Goal: Task Accomplishment & Management: Use online tool/utility

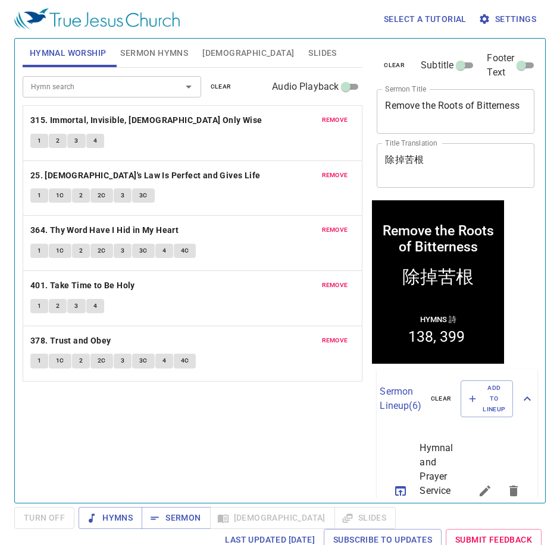
click at [208, 85] on button "clear" at bounding box center [220, 87] width 35 height 14
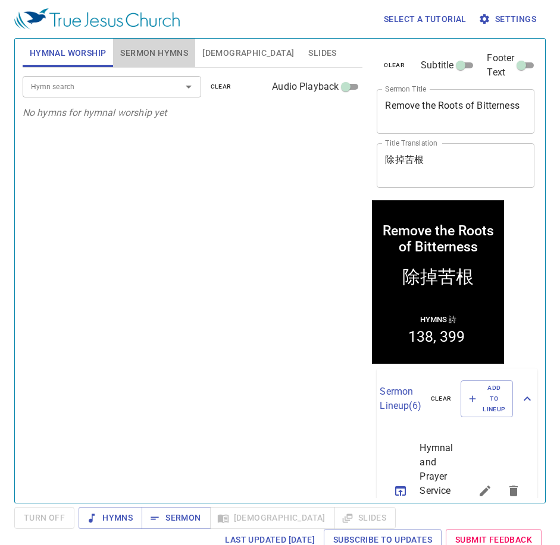
click at [149, 56] on span "Sermon Hymns" at bounding box center [154, 53] width 68 height 15
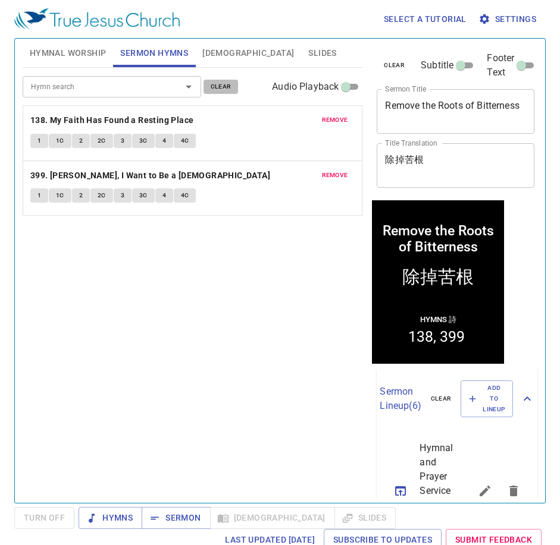
click at [235, 87] on button "clear" at bounding box center [220, 87] width 35 height 14
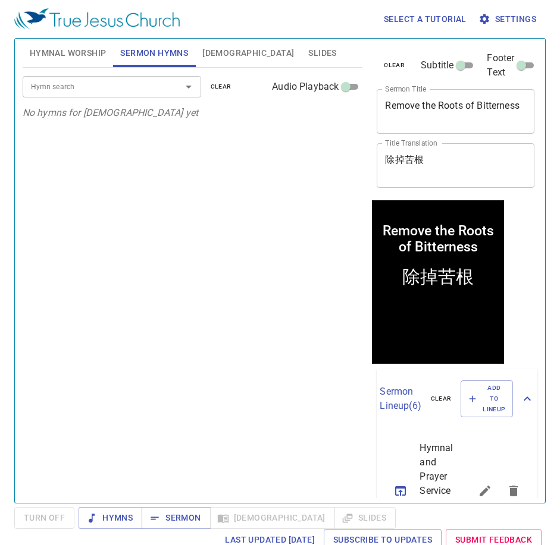
click at [219, 265] on div "Hymn search Hymn search clear Audio Playback No hymns for sermon yet" at bounding box center [193, 280] width 340 height 425
click at [55, 51] on span "Hymnal Worship" at bounding box center [68, 53] width 77 height 15
click at [273, 252] on div "Hymn search Hymn search clear Audio Playback No hymns for hymnal worship yet" at bounding box center [193, 280] width 340 height 425
drag, startPoint x: 425, startPoint y: 111, endPoint x: 445, endPoint y: 111, distance: 20.2
click at [425, 111] on textarea "Remove the Roots of Bitterness" at bounding box center [455, 111] width 141 height 23
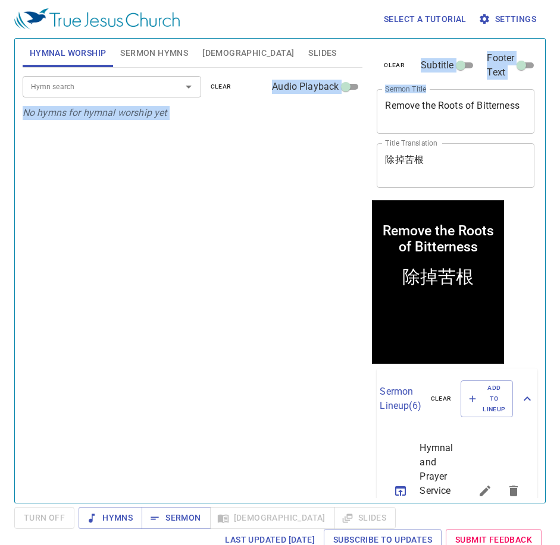
drag, startPoint x: 449, startPoint y: 126, endPoint x: 365, endPoint y: 100, distance: 88.4
click at [366, 94] on div "Hymnal Worship Sermon Hymns Bible Slides Hymn search Hymn search clear Audio Pl…" at bounding box center [280, 266] width 524 height 464
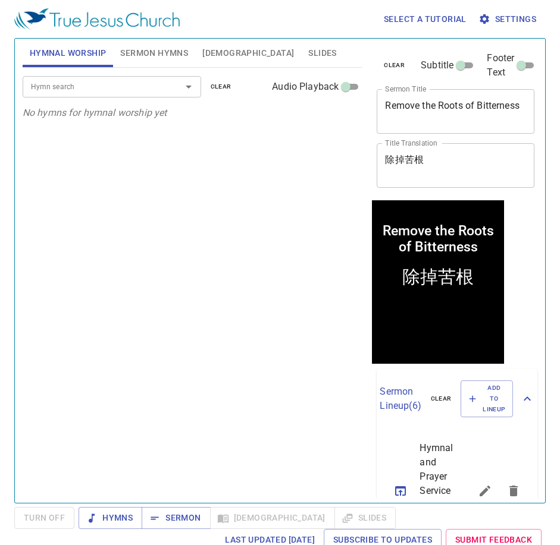
click at [429, 126] on div "Remove the Roots of Bitterness x Sermon Title" at bounding box center [455, 111] width 158 height 45
drag, startPoint x: 443, startPoint y: 117, endPoint x: 368, endPoint y: 96, distance: 77.6
click at [368, 96] on div "clear Subtitle Footer Text Sermon Title Remove the Roots of Bitterness x Sermon…" at bounding box center [454, 266] width 175 height 464
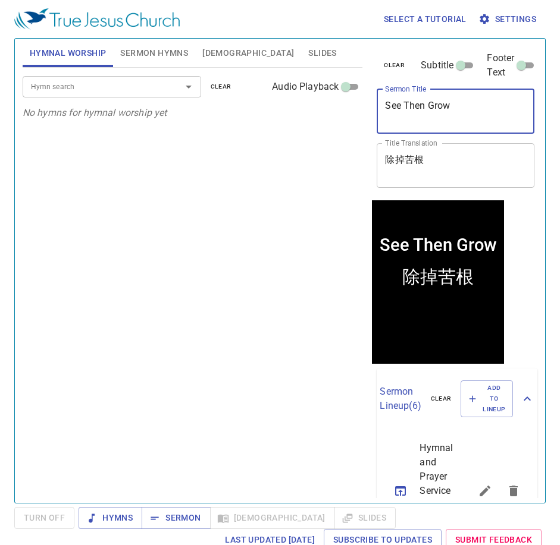
type textarea "See Then Grow"
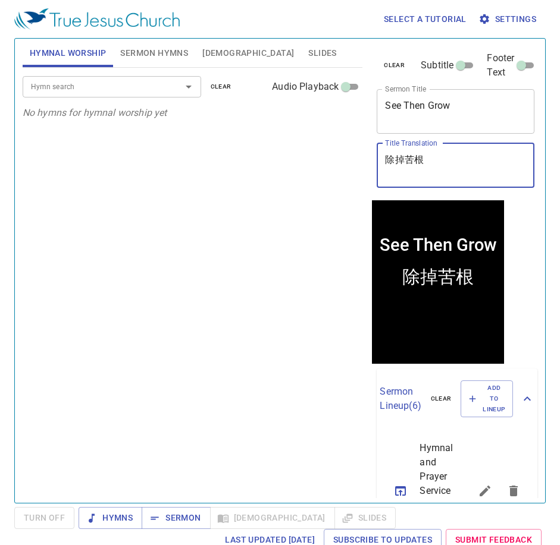
drag, startPoint x: 453, startPoint y: 181, endPoint x: 416, endPoint y: 163, distance: 41.0
click at [406, 169] on div "除掉苦根 x Title Translation" at bounding box center [455, 165] width 158 height 45
click at [416, 163] on textarea "除掉苦根" at bounding box center [455, 165] width 141 height 23
drag, startPoint x: 462, startPoint y: 164, endPoint x: 387, endPoint y: 155, distance: 75.5
click at [387, 155] on textarea "除掉苦根" at bounding box center [455, 165] width 141 height 23
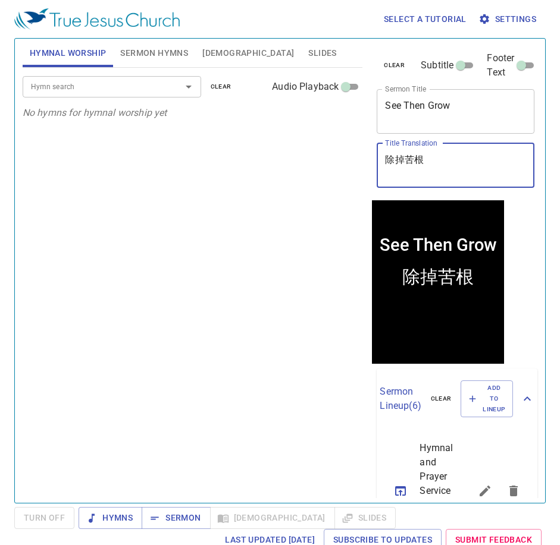
paste textarea "看見而成長"
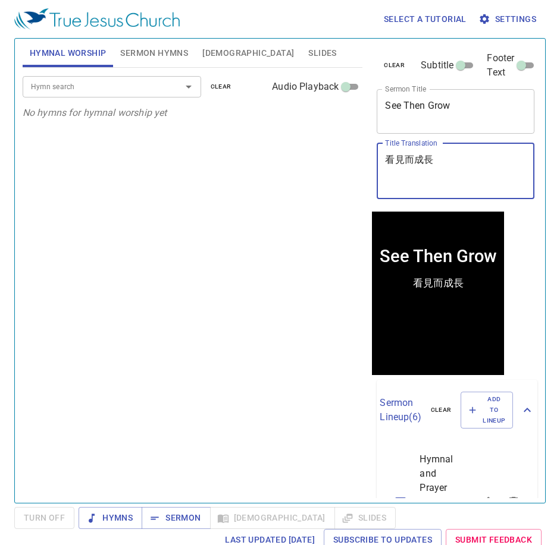
type textarea "看見而成長"
click at [185, 206] on div "Hymn search Hymn search clear Audio Playback No hymns for hymnal worship yet" at bounding box center [193, 280] width 340 height 425
click at [85, 202] on div "Hymn search Hymn search clear Audio Playback No hymns for hymnal worship yet" at bounding box center [193, 280] width 340 height 425
click at [242, 235] on div "Hymn search Hymn search clear Audio Playback No hymns for hymnal worship yet" at bounding box center [193, 280] width 340 height 425
click at [91, 96] on div "Hymn search" at bounding box center [112, 86] width 178 height 21
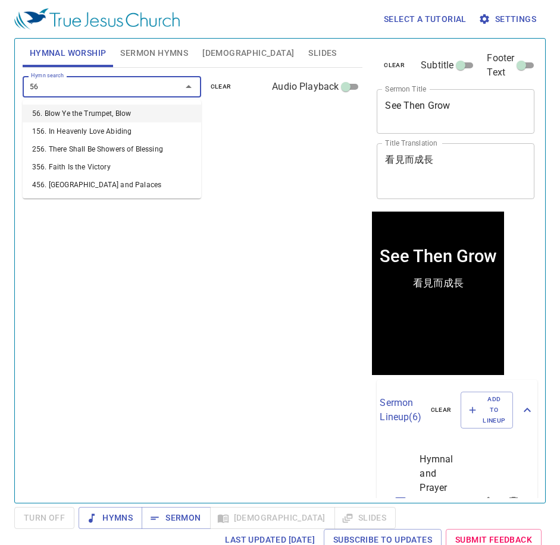
type input "5"
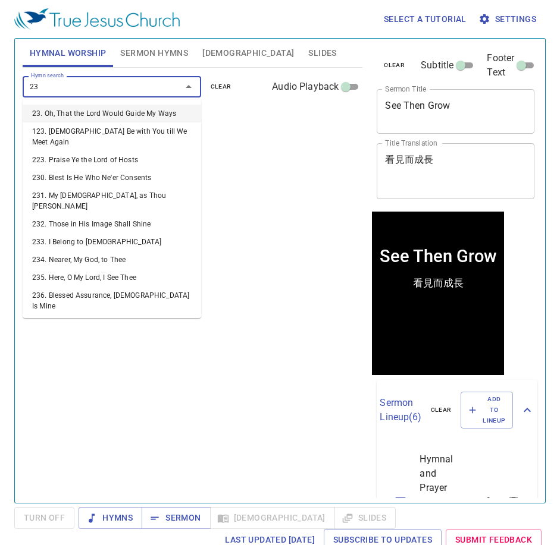
type input "235"
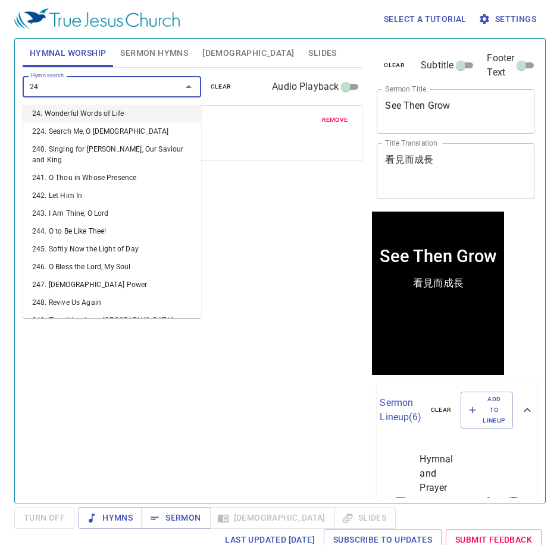
type input "244"
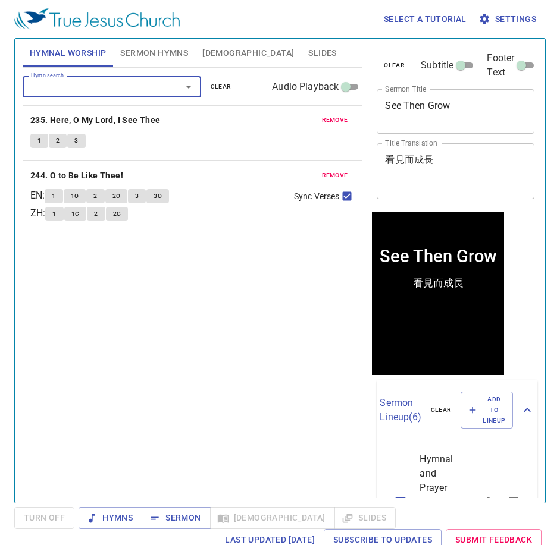
click at [148, 350] on div "Hymn search Hymn search clear Audio Playback remove 235. Here, O My Lord, I See…" at bounding box center [193, 280] width 340 height 425
click at [143, 61] on button "Sermon Hymns" at bounding box center [154, 53] width 82 height 29
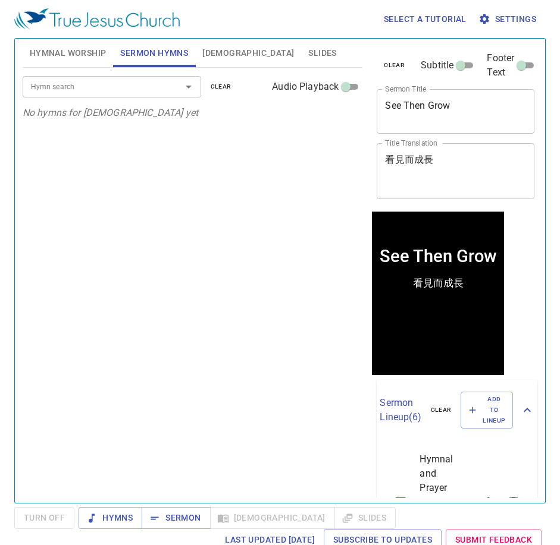
click at [58, 53] on span "Hymnal Worship" at bounding box center [68, 53] width 77 height 15
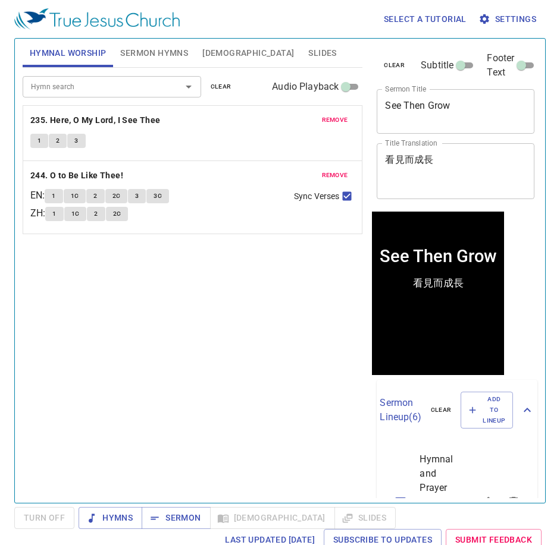
click at [210, 80] on button "clear" at bounding box center [220, 87] width 35 height 14
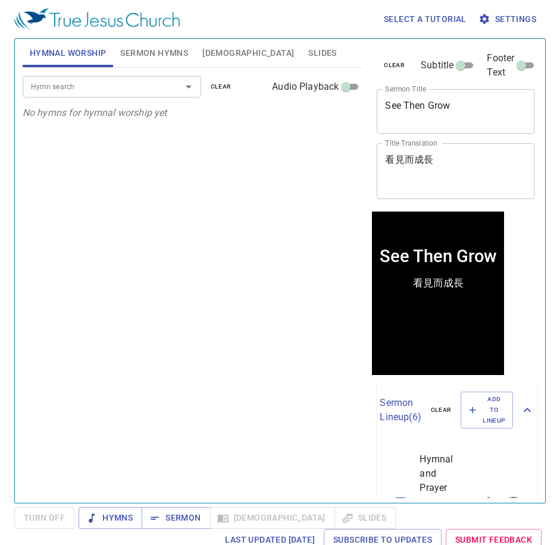
click at [130, 49] on span "Sermon Hymns" at bounding box center [154, 53] width 68 height 15
click at [111, 84] on input "Hymn search" at bounding box center [94, 87] width 136 height 14
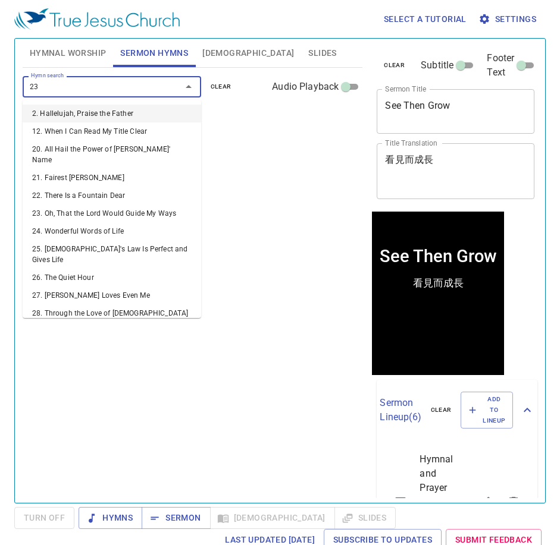
type input "235"
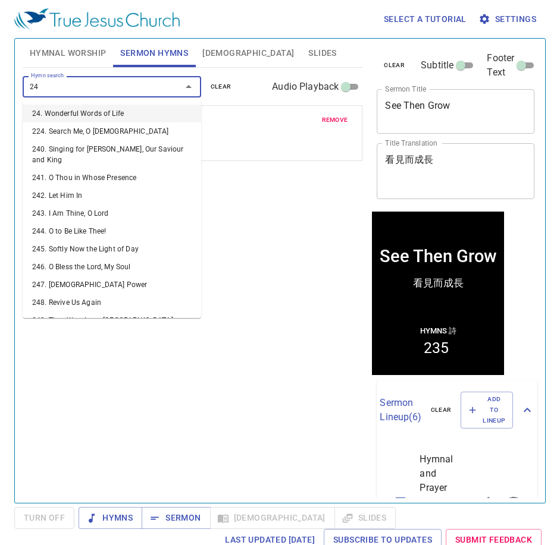
type input "244"
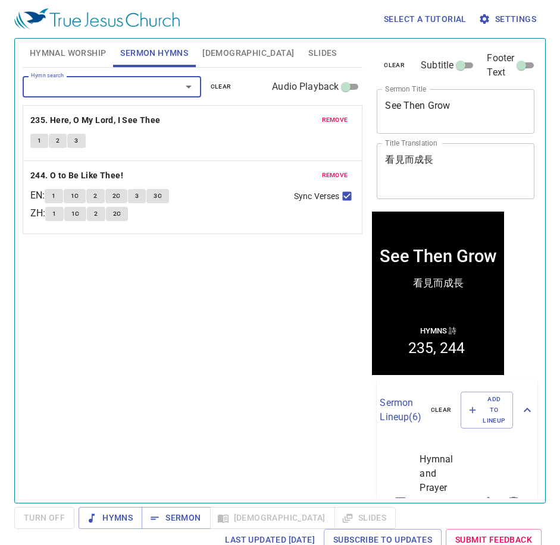
click at [39, 47] on span "Hymnal Worship" at bounding box center [68, 53] width 77 height 15
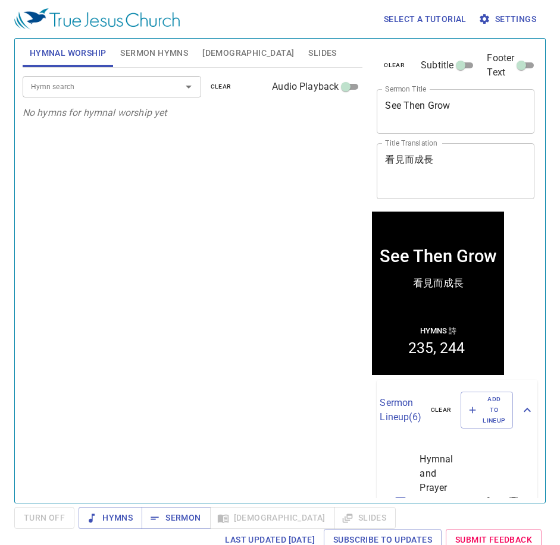
click at [53, 90] on input "Hymn search" at bounding box center [94, 87] width 136 height 14
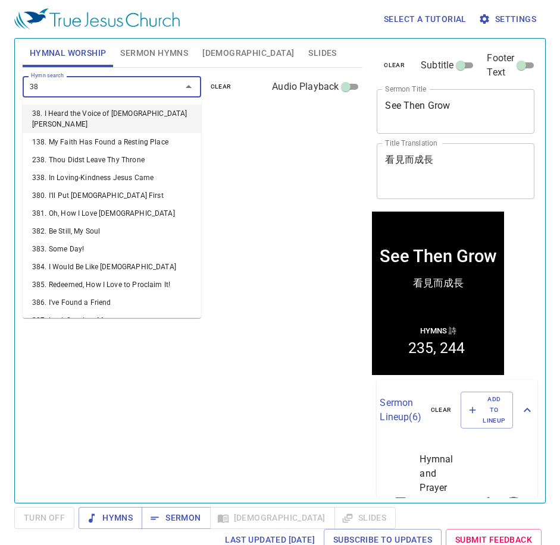
type input "389"
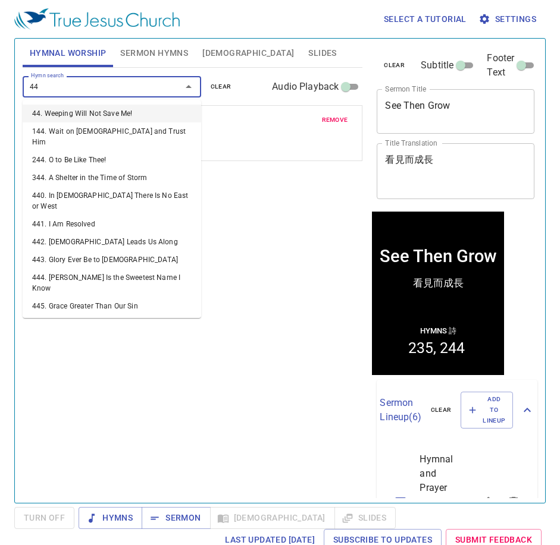
type input "449"
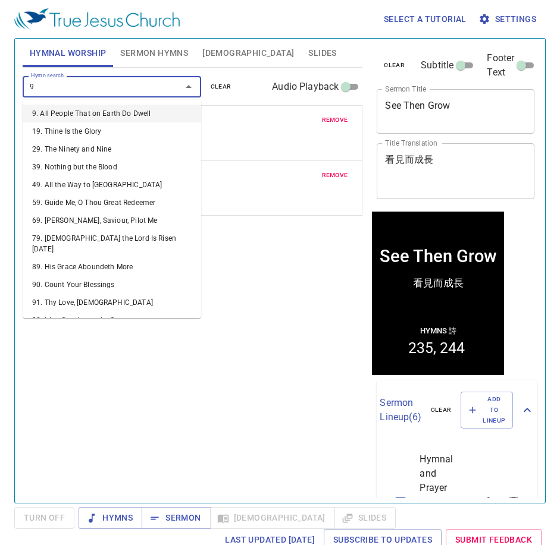
type input "99"
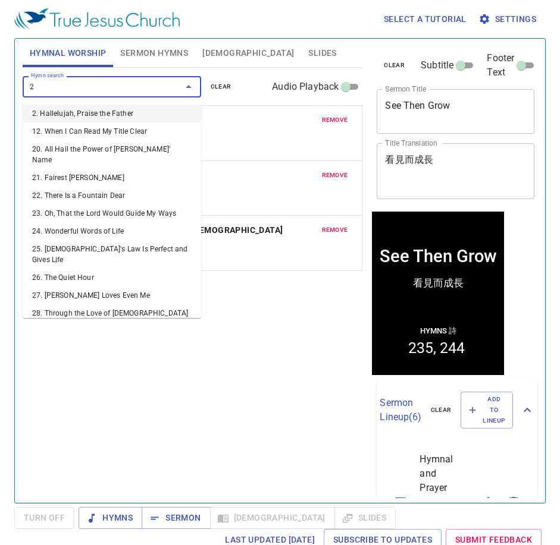
type input "27"
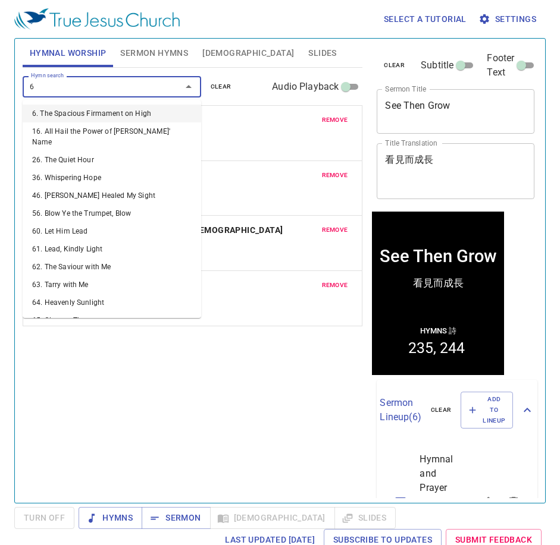
type input "68"
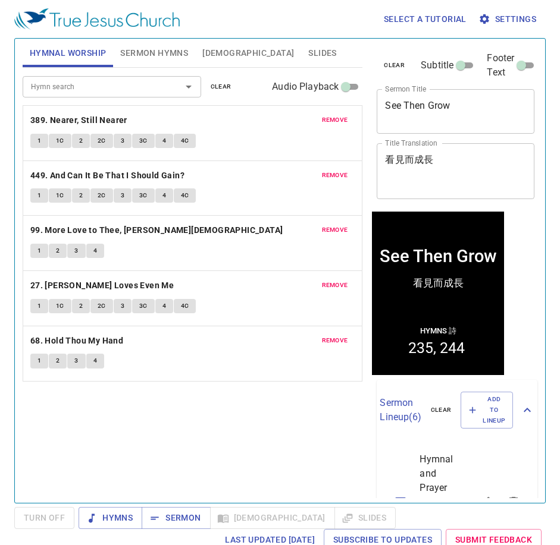
click at [153, 436] on div "Hymn search Hymn search clear Audio Playback remove 389. Nearer, Still Nearer 1…" at bounding box center [193, 280] width 340 height 425
click at [153, 437] on div "Hymn search Hymn search clear Audio Playback remove 389. Nearer, Still Nearer 1…" at bounding box center [193, 280] width 340 height 425
click at [139, 54] on span "Sermon Hymns" at bounding box center [154, 53] width 68 height 15
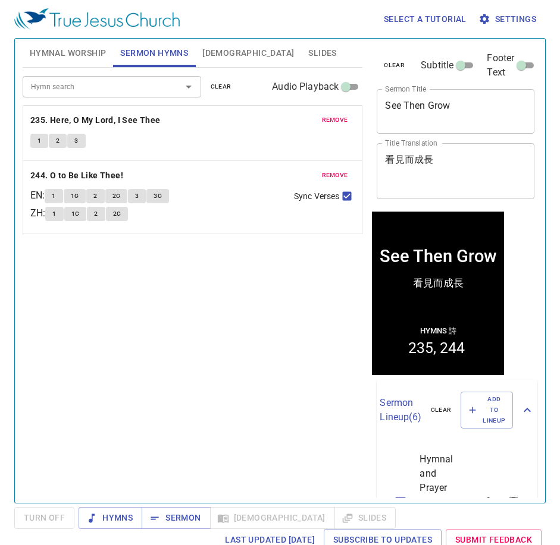
click at [43, 338] on div "Hymn search Hymn search clear Audio Playback remove 235. Here, O My Lord, I See…" at bounding box center [193, 280] width 340 height 425
click at [98, 345] on div "Hymn search Hymn search clear Audio Playback remove 235. Here, O My Lord, I See…" at bounding box center [193, 280] width 340 height 425
click at [66, 72] on div "Hymn search Hymn search clear Audio Playback" at bounding box center [193, 87] width 340 height 38
click at [55, 46] on span "Hymnal Worship" at bounding box center [68, 53] width 77 height 15
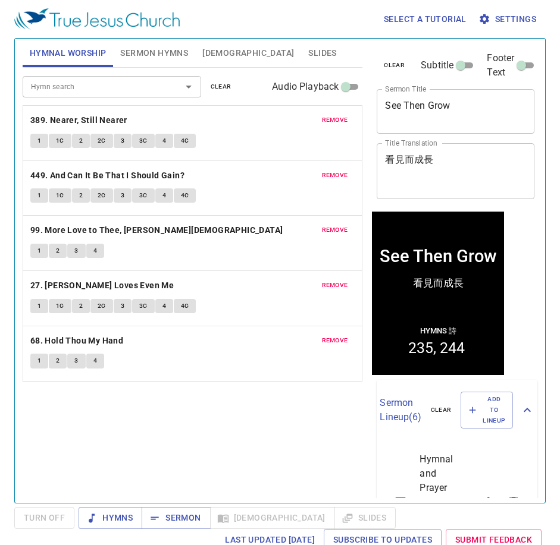
click at [156, 61] on button "Sermon Hymns" at bounding box center [154, 53] width 82 height 29
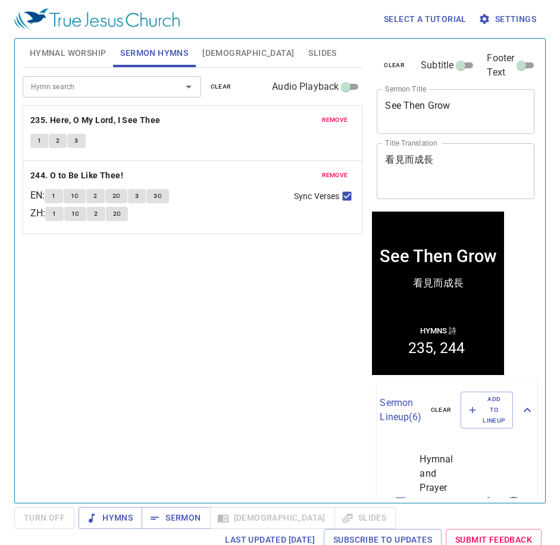
click at [155, 362] on div "Hymn search Hymn search clear Audio Playback remove 235. Here, O My Lord, I See…" at bounding box center [193, 280] width 340 height 425
click at [153, 361] on div "Hymn search Hymn search clear Audio Playback remove 235. Here, O My Lord, I See…" at bounding box center [193, 280] width 340 height 425
click at [197, 368] on div "Hymn search Hymn search clear Audio Playback remove 235. Here, O My Lord, I See…" at bounding box center [193, 280] width 340 height 425
click at [198, 368] on div "Hymn search Hymn search clear Audio Playback remove 235. Here, O My Lord, I See…" at bounding box center [193, 280] width 340 height 425
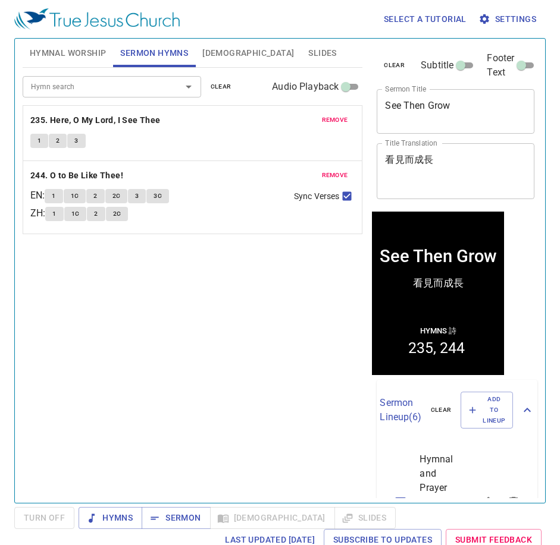
click at [191, 328] on div "Hymn search Hymn search clear Audio Playback remove 235. Here, O My Lord, I See…" at bounding box center [193, 280] width 340 height 425
click at [240, 338] on div "Hymn search Hymn search clear Audio Playback remove 235. Here, O My Lord, I See…" at bounding box center [193, 280] width 340 height 425
click at [237, 341] on div "Hymn search Hymn search clear Audio Playback remove 235. Here, O My Lord, I See…" at bounding box center [193, 280] width 340 height 425
click at [180, 300] on div "Hymn search Hymn search clear Audio Playback remove 235. Here, O My Lord, I See…" at bounding box center [193, 280] width 340 height 425
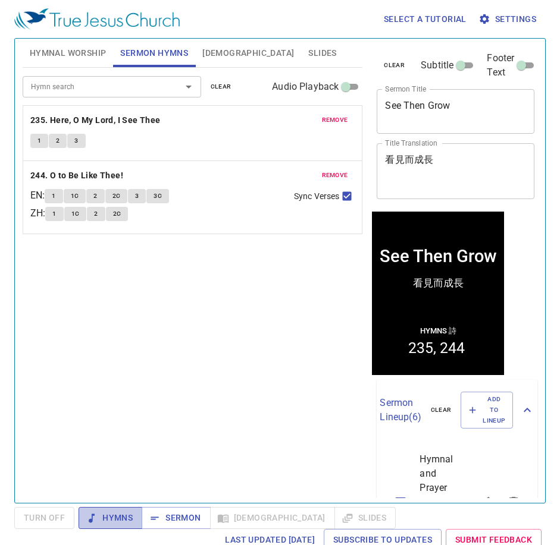
click at [105, 520] on span "Hymns" at bounding box center [110, 518] width 45 height 15
click at [219, 382] on div "Hymn search Hymn search clear Audio Playback remove 235. Here, O My Lord, I See…" at bounding box center [193, 280] width 340 height 425
click at [219, 310] on div "Hymn search Hymn search clear Audio Playback remove 235. Here, O My Lord, I See…" at bounding box center [193, 280] width 340 height 425
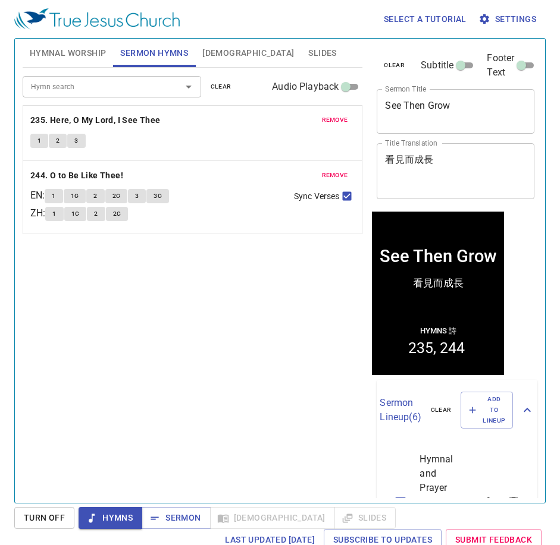
click at [81, 51] on span "Hymnal Worship" at bounding box center [68, 53] width 77 height 15
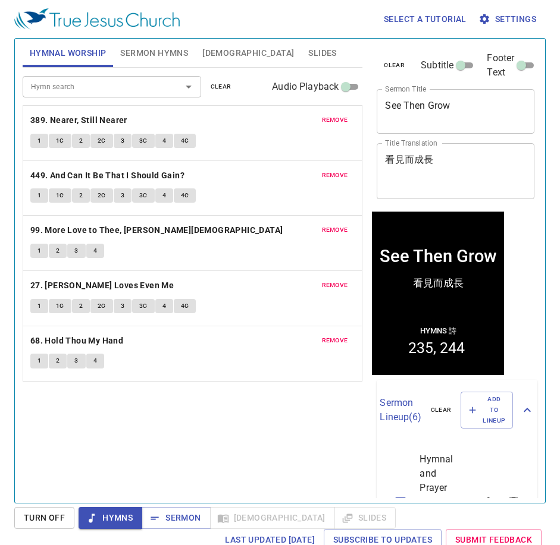
click at [211, 434] on div "Hymn search Hymn search clear Audio Playback remove 389. Nearer, Still Nearer 1…" at bounding box center [193, 280] width 340 height 425
click at [211, 464] on div "Hymn search Hymn search clear Audio Playback remove 389. Nearer, Still Nearer 1…" at bounding box center [193, 280] width 340 height 425
click at [205, 464] on div "Hymn search Hymn search clear Audio Playback remove 389. Nearer, Still Nearer 1…" at bounding box center [193, 280] width 340 height 425
click at [203, 464] on div "Hymn search Hymn search clear Audio Playback remove 389. Nearer, Still Nearer 1…" at bounding box center [193, 280] width 340 height 425
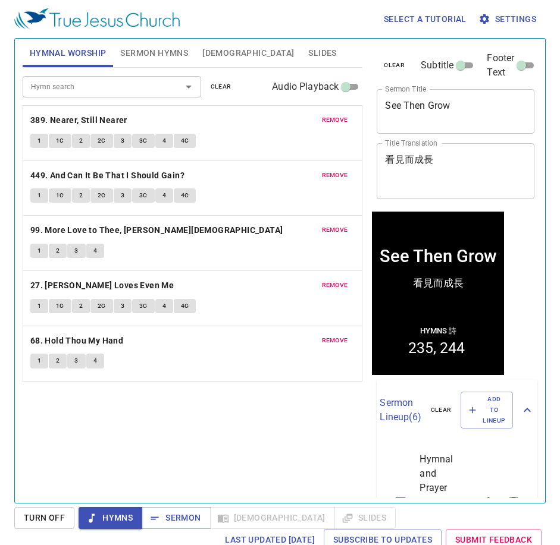
click at [43, 142] on button "1" at bounding box center [39, 141] width 18 height 14
click at [255, 455] on div "Hymn search Hymn search clear Audio Playback remove 389. Nearer, Still Nearer 1…" at bounding box center [193, 280] width 340 height 425
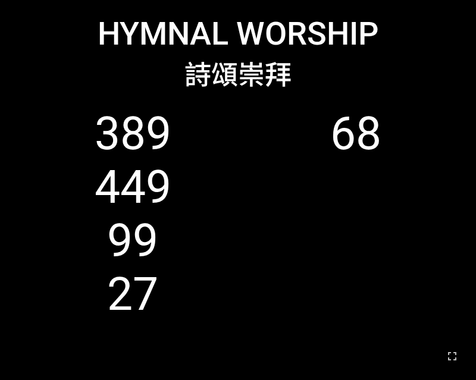
drag, startPoint x: 448, startPoint y: 360, endPoint x: 552, endPoint y: 598, distance: 260.2
click at [448, 360] on icon "button" at bounding box center [452, 356] width 8 height 8
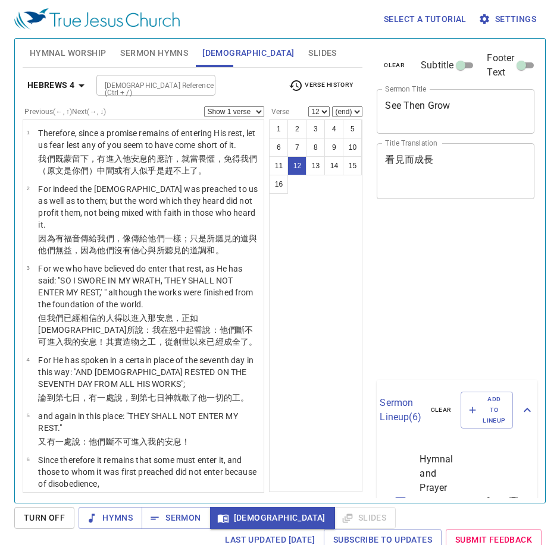
select select "12"
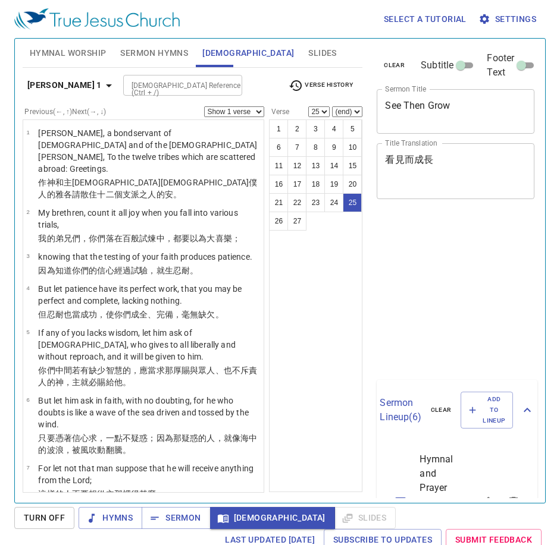
select select "25"
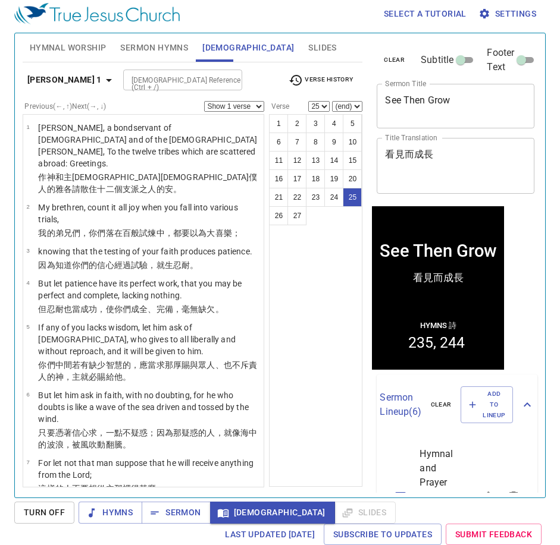
scroll to position [1135, 0]
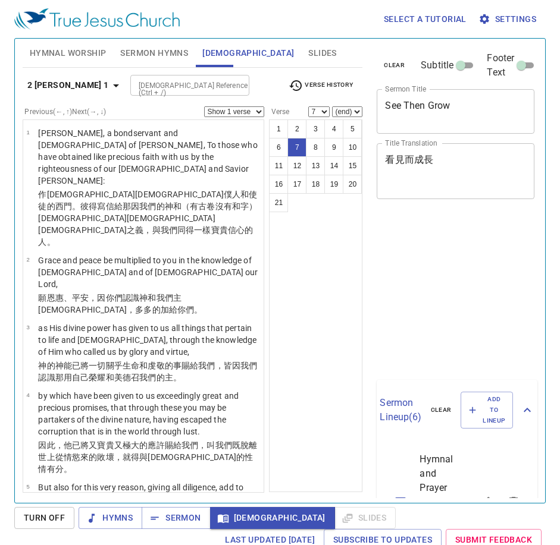
select select "7"
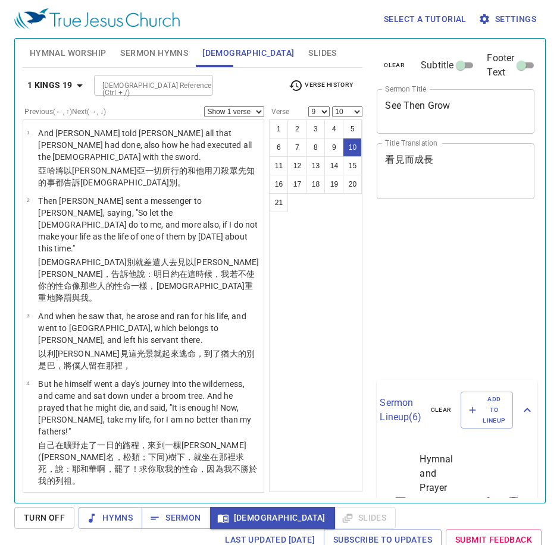
select select "9"
select select "10"
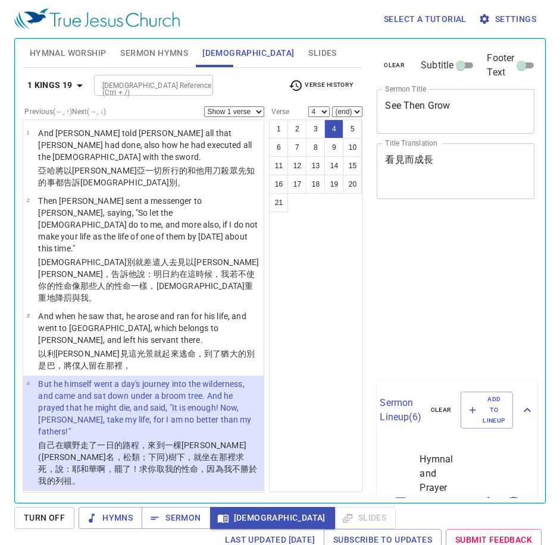
select select "4"
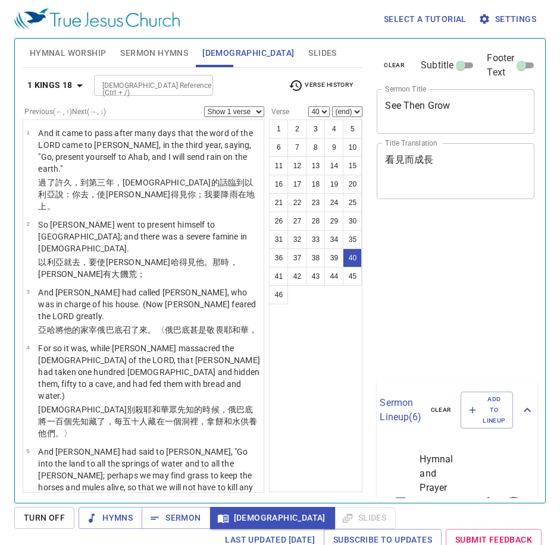
select select "40"
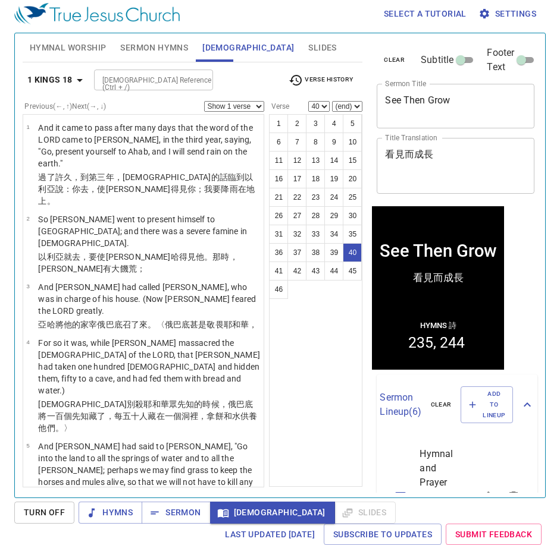
scroll to position [5, 0]
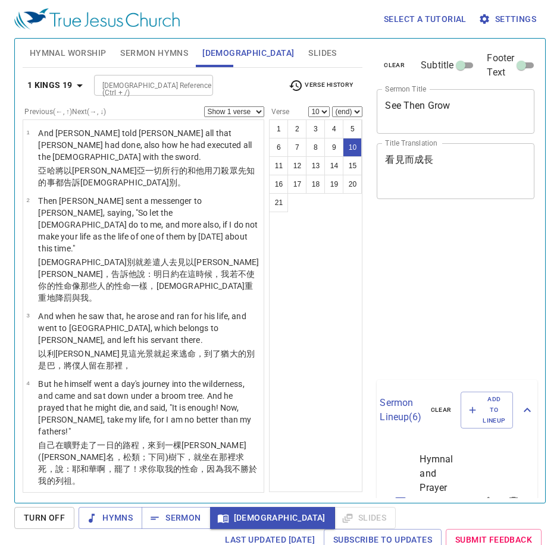
select select "10"
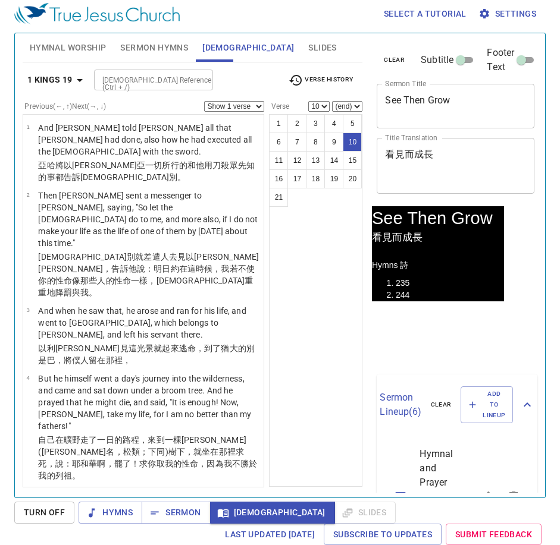
scroll to position [517, 0]
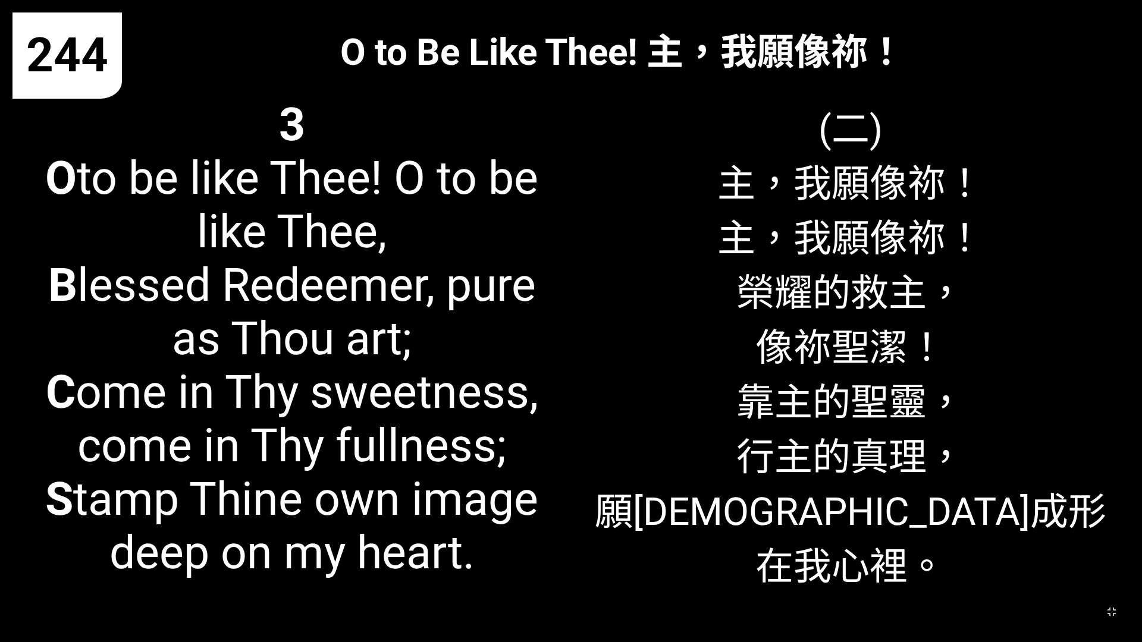
click at [210, 539] on span "3 O to be like Thee! O to be like Thee, B lessed Redeemer, pure as Thou art; C …" at bounding box center [292, 339] width 533 height 482
